Goal: Task Accomplishment & Management: Manage account settings

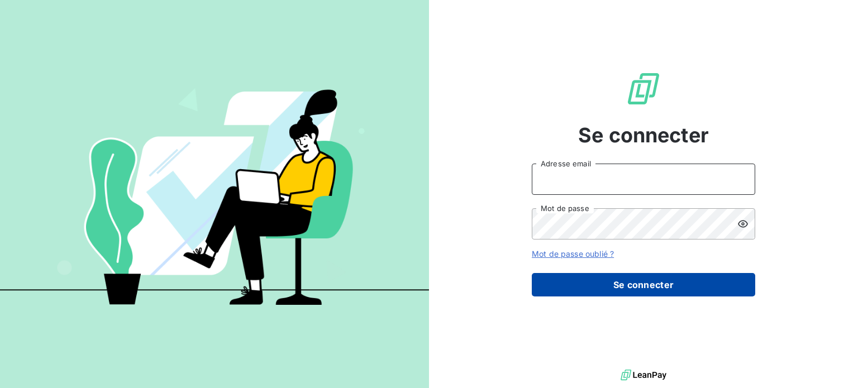
type input "[EMAIL_ADDRESS][PERSON_NAME][DOMAIN_NAME]"
click at [704, 285] on button "Se connecter" at bounding box center [643, 284] width 223 height 23
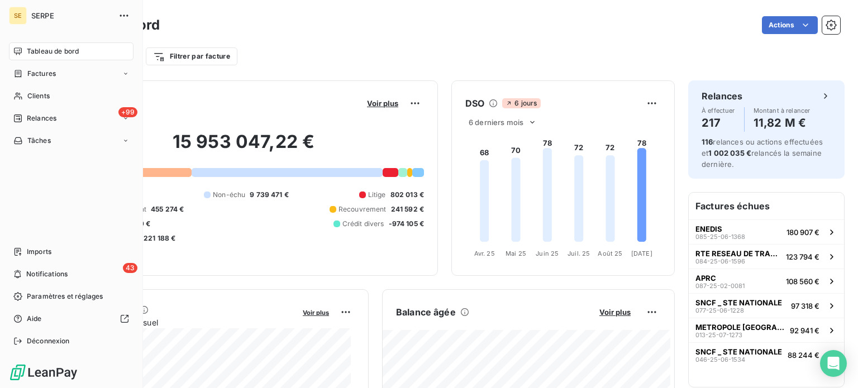
click at [62, 46] on div "Tableau de bord" at bounding box center [71, 51] width 125 height 18
click at [31, 82] on div "Factures" at bounding box center [71, 74] width 125 height 18
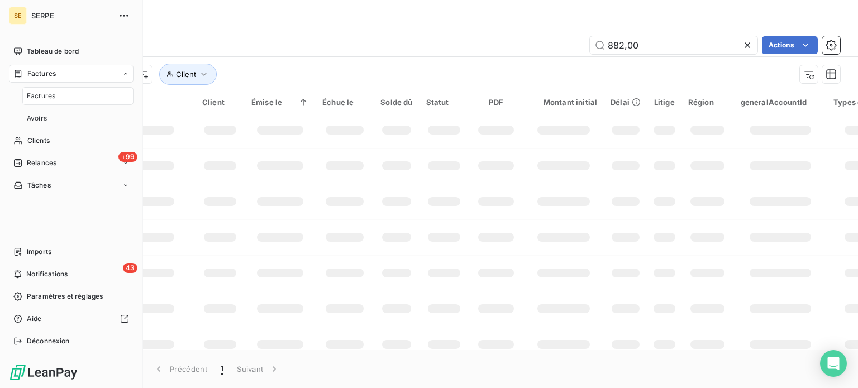
click at [45, 95] on span "Factures" at bounding box center [41, 96] width 28 height 10
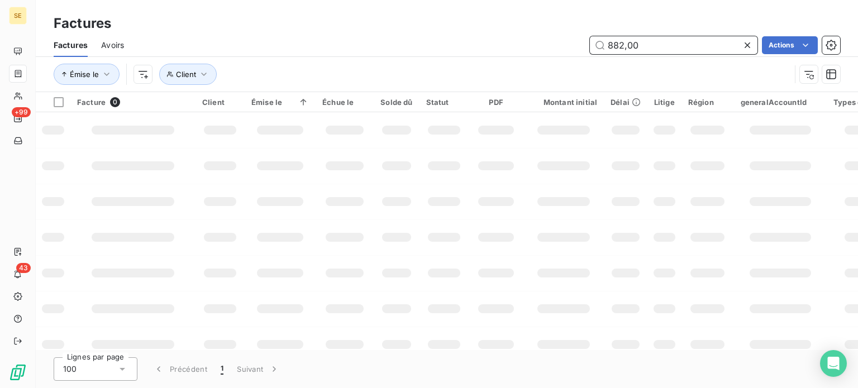
drag, startPoint x: 640, startPoint y: 47, endPoint x: 455, endPoint y: 40, distance: 185.0
click at [529, 42] on div "882,00 Actions" at bounding box center [488, 45] width 703 height 18
type input "810,00"
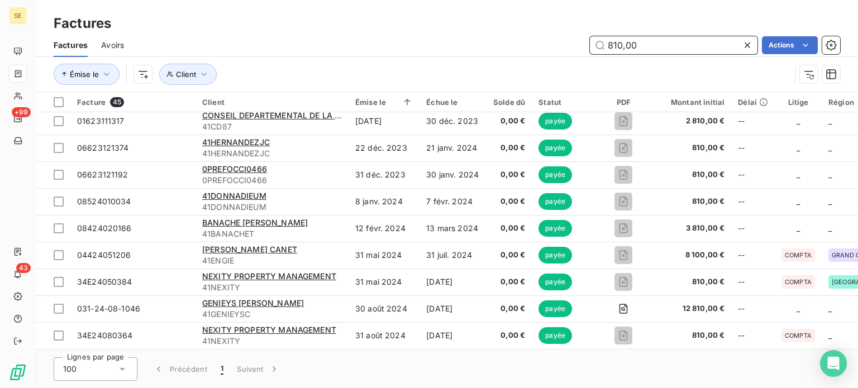
scroll to position [973, 0]
